Goal: Task Accomplishment & Management: Complete application form

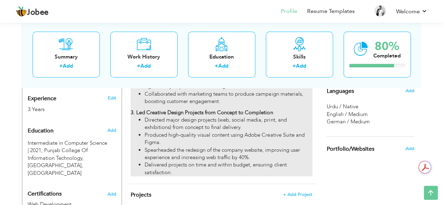
scroll to position [341, 0]
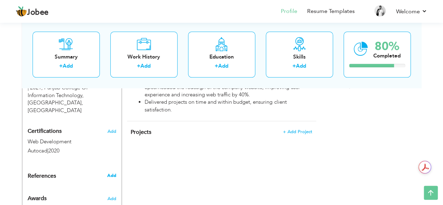
click at [109, 172] on span "Add" at bounding box center [111, 175] width 9 height 6
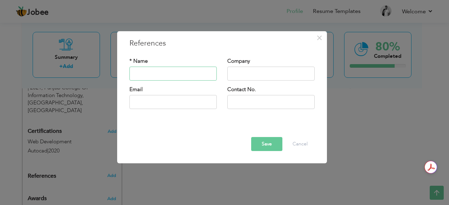
click at [179, 74] on input "text" at bounding box center [172, 74] width 87 height 14
type input "A"
type input "[PERSON_NAME]"
click at [259, 77] on input "text" at bounding box center [270, 74] width 87 height 14
type input "Netwaresolution"
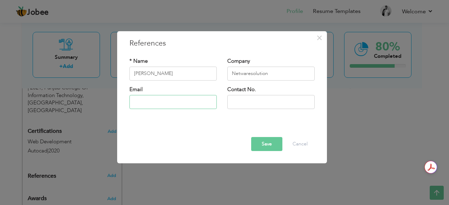
click at [198, 106] on input "text" at bounding box center [172, 102] width 87 height 14
type input "[EMAIL_ADDRESS][DOMAIN_NAME]"
click at [283, 108] on input "text" at bounding box center [270, 102] width 87 height 14
type input "[PHONE_NUMBER]"
click at [266, 144] on button "Save" at bounding box center [266, 144] width 31 height 14
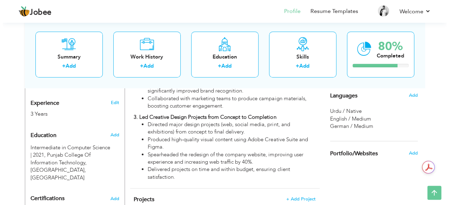
scroll to position [274, 0]
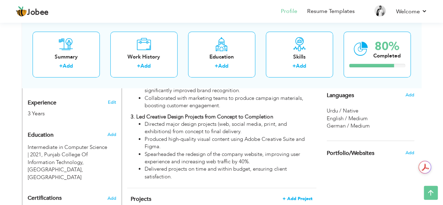
click at [298, 196] on span "+ Add Project" at bounding box center [298, 198] width 30 height 5
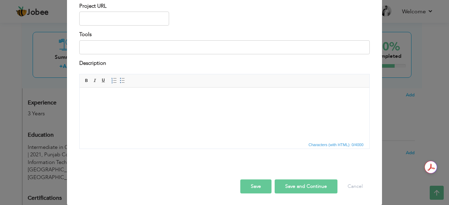
scroll to position [0, 0]
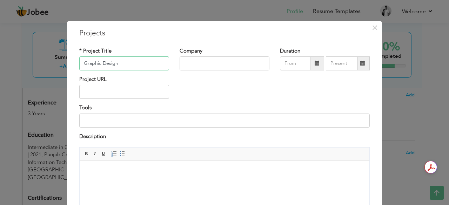
type input "Graphic Design"
click at [185, 66] on input "text" at bounding box center [224, 63] width 90 height 14
click at [185, 66] on input "F" at bounding box center [224, 63] width 90 height 14
click at [207, 63] on input "Fingtap SOlution" at bounding box center [224, 63] width 90 height 14
type input "Fingtap Solution"
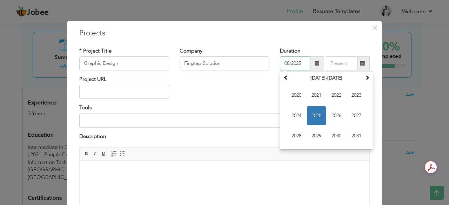
click at [286, 66] on input "08/2025" at bounding box center [295, 63] width 30 height 14
click at [340, 94] on span "2022" at bounding box center [336, 95] width 19 height 19
click at [356, 94] on span "Apr" at bounding box center [356, 95] width 19 height 19
type input "04/2022"
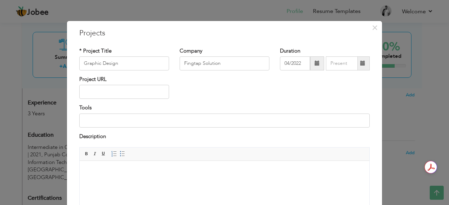
click at [360, 63] on span at bounding box center [362, 63] width 5 height 5
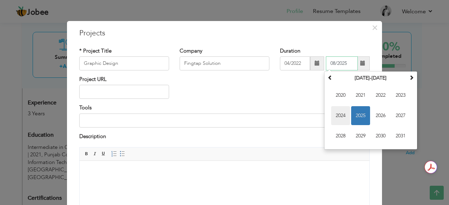
click at [340, 113] on span "2024" at bounding box center [340, 115] width 19 height 19
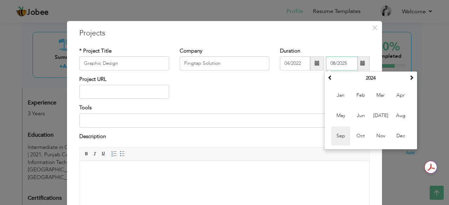
click at [342, 132] on span "Sep" at bounding box center [340, 136] width 19 height 19
type input "09/2024"
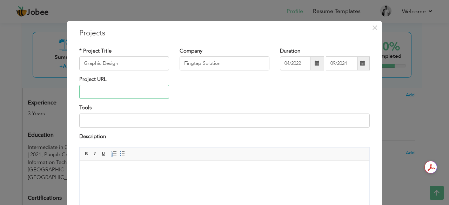
click at [137, 94] on input "text" at bounding box center [124, 92] width 90 height 14
click at [145, 125] on input at bounding box center [224, 121] width 290 height 14
click at [145, 125] on input "Photoshop, Illusta" at bounding box center [224, 121] width 290 height 14
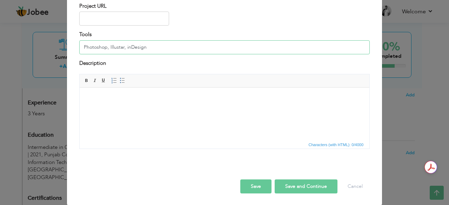
type input "Photoshop, Illustar, inDesign"
click at [148, 109] on html at bounding box center [225, 98] width 290 height 21
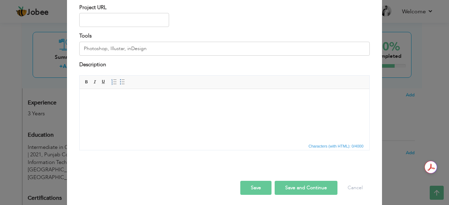
scroll to position [72, 0]
click at [283, 195] on div "Save Save and Continue Delete Cancel" at bounding box center [224, 180] width 301 height 39
click at [244, 110] on html at bounding box center [225, 99] width 290 height 21
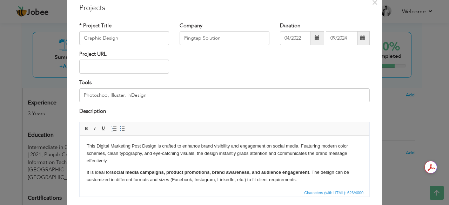
scroll to position [26, 0]
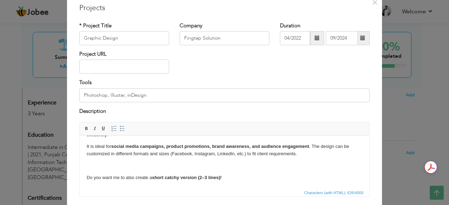
click at [228, 178] on p "Do you want me to also create a short catchy version (2–3 lines) f" at bounding box center [224, 177] width 275 height 7
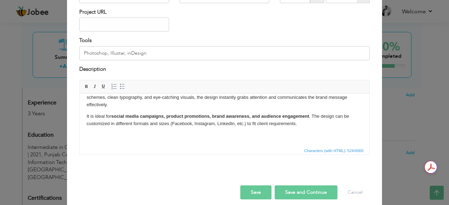
scroll to position [73, 0]
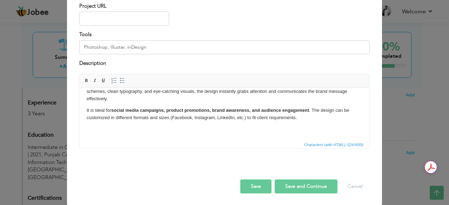
click at [244, 186] on button "Save" at bounding box center [255, 186] width 31 height 14
type input "Fingtap solution"
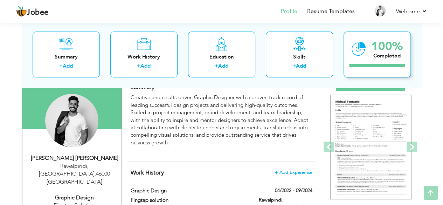
scroll to position [65, 0]
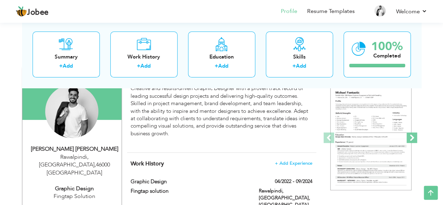
click at [415, 140] on span at bounding box center [412, 137] width 11 height 11
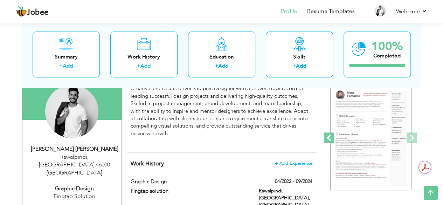
click at [329, 135] on span at bounding box center [329, 137] width 11 height 11
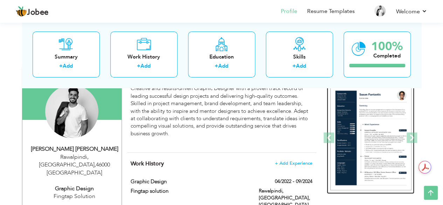
click at [355, 136] on img at bounding box center [371, 138] width 81 height 105
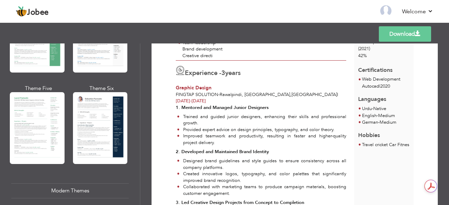
scroll to position [184, 0]
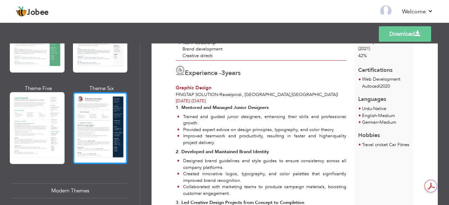
click at [98, 154] on div at bounding box center [100, 128] width 55 height 72
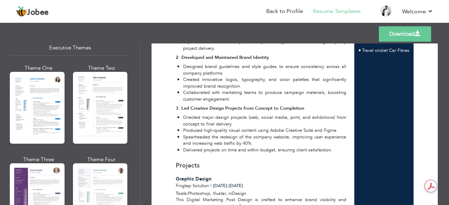
scroll to position [235, 0]
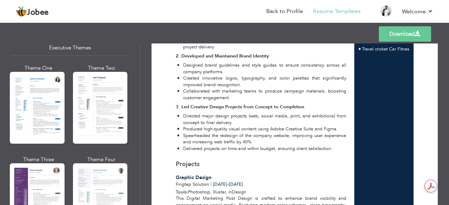
click at [409, 29] on link "Download" at bounding box center [405, 33] width 52 height 15
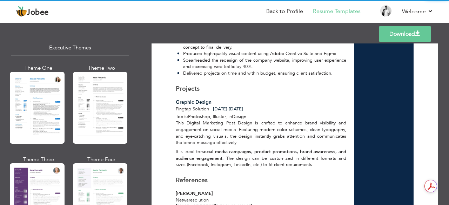
scroll to position [311, 0]
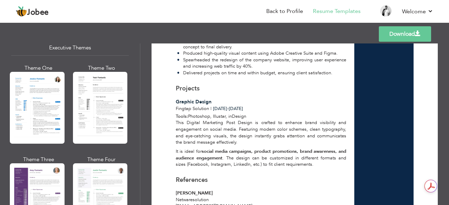
click at [420, 29] on link "Download" at bounding box center [405, 33] width 52 height 15
click at [385, 37] on link "Download" at bounding box center [405, 33] width 52 height 15
click at [389, 38] on link "Download" at bounding box center [405, 33] width 52 height 15
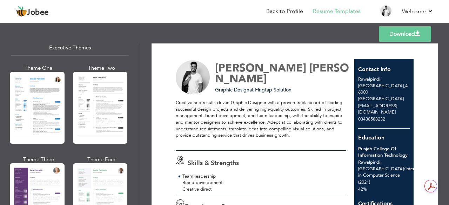
scroll to position [0, 0]
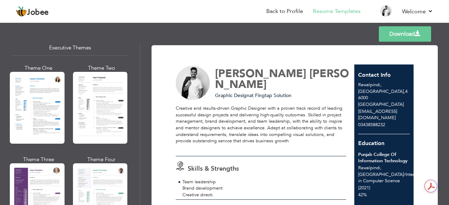
click at [254, 74] on span "Daniyal Shafique" at bounding box center [260, 73] width 91 height 15
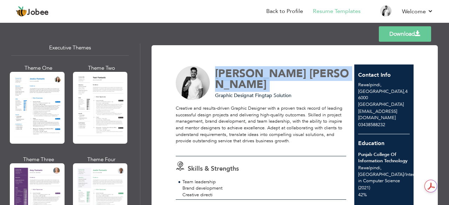
click at [254, 74] on span "Daniyal Shafique" at bounding box center [260, 73] width 91 height 15
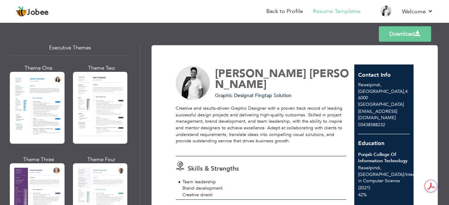
click at [254, 74] on span "Daniyal Shafique" at bounding box center [260, 73] width 91 height 15
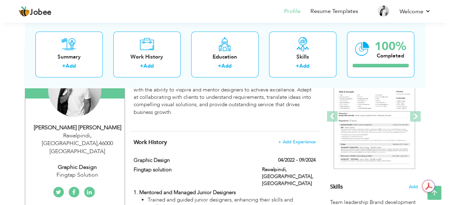
scroll to position [86, 0]
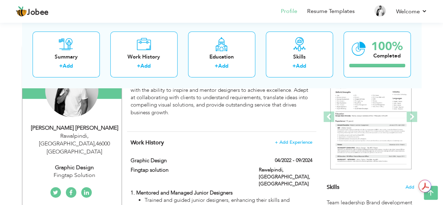
click at [93, 124] on div "[PERSON_NAME] [PERSON_NAME]" at bounding box center [75, 128] width 94 height 8
type input "Daniyal Shafique"
type input "Shafique"
type input "03438588232"
select select "number:166"
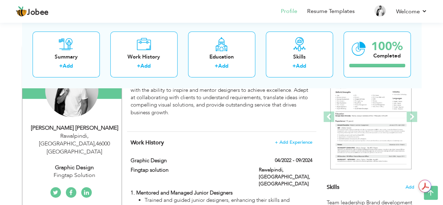
type input "46000"
type input "Rawalpindi, [GEOGRAPHIC_DATA]"
select select "number:5"
type input "Fingtap Solution"
type input "Graphic Design"
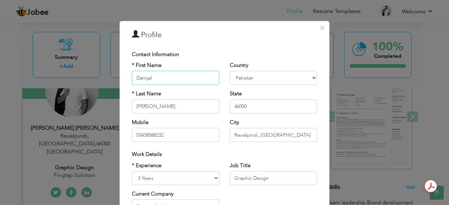
type input "Daniyal"
click at [184, 60] on div "Contact Information" at bounding box center [225, 54] width 196 height 14
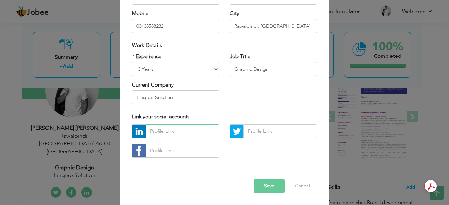
click at [183, 135] on input "text" at bounding box center [182, 131] width 74 height 14
click at [155, 150] on input "text" at bounding box center [182, 151] width 74 height 14
paste input "www.linkedin.com/in/daniyal-shafique-346347380"
type input "www.linkedin.com/in/daniyal-shafique-346347380"
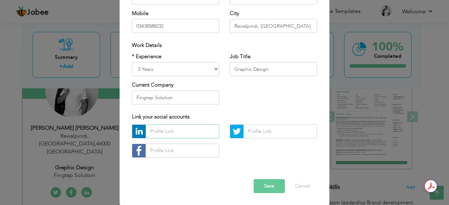
click at [170, 129] on input "text" at bounding box center [182, 131] width 74 height 14
paste input "www.linkedin.com/in/daniyal-shafique-346347380"
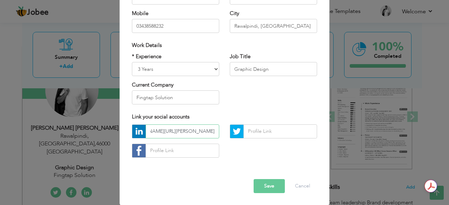
type input "www.linkedin.com/in/daniyal-shafique-346347380"
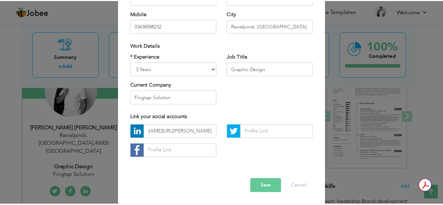
scroll to position [0, 0]
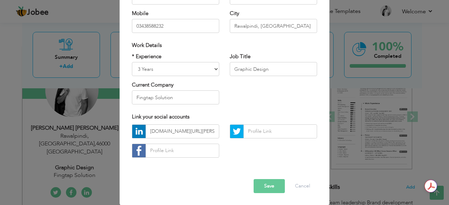
click at [268, 182] on button "Save" at bounding box center [268, 186] width 31 height 14
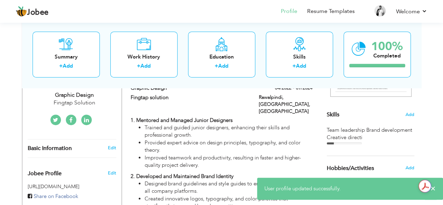
scroll to position [162, 0]
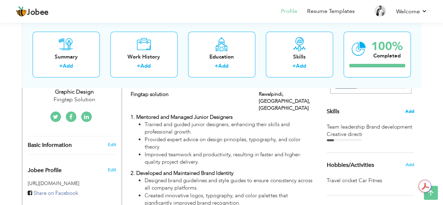
click at [410, 109] on span "Add" at bounding box center [410, 111] width 9 height 7
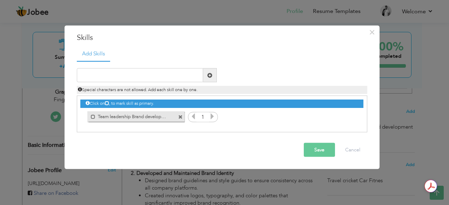
click at [211, 118] on icon at bounding box center [212, 116] width 6 height 6
click at [328, 150] on button "Save" at bounding box center [319, 150] width 31 height 14
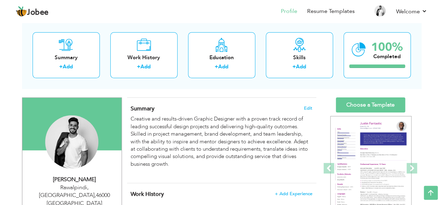
scroll to position [33, 0]
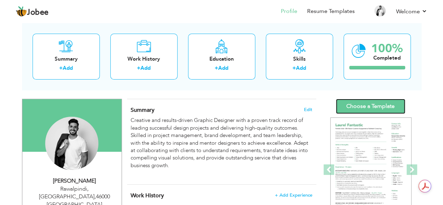
click at [383, 106] on link "Choose a Template" at bounding box center [370, 106] width 69 height 15
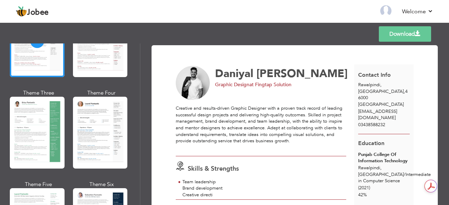
scroll to position [200, 0]
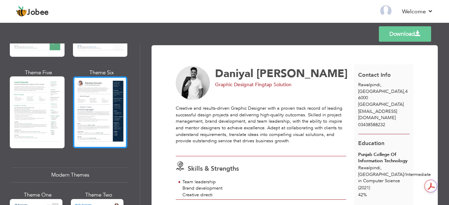
click at [94, 106] on div at bounding box center [100, 112] width 55 height 72
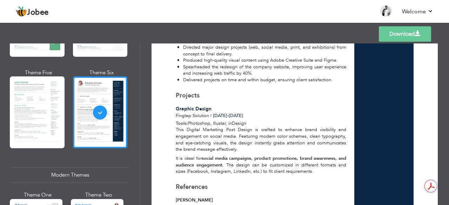
scroll to position [305, 0]
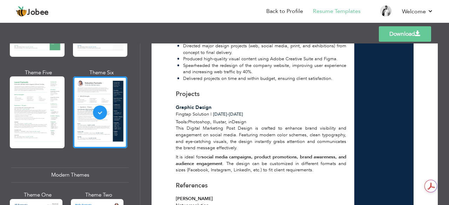
click at [385, 36] on link "Download" at bounding box center [405, 33] width 52 height 15
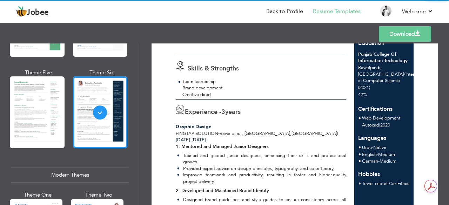
scroll to position [100, 0]
